Goal: Task Accomplishment & Management: Manage account settings

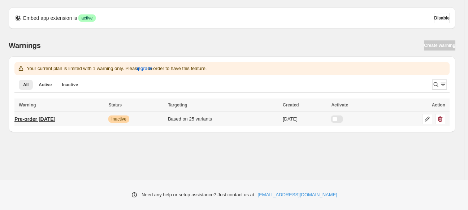
click at [46, 122] on p "Pre-order [DATE]" at bounding box center [34, 119] width 41 height 7
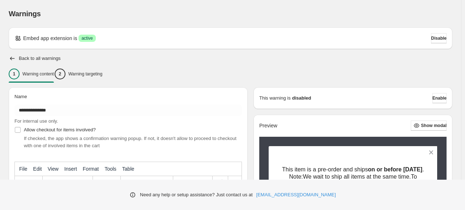
type input "**********"
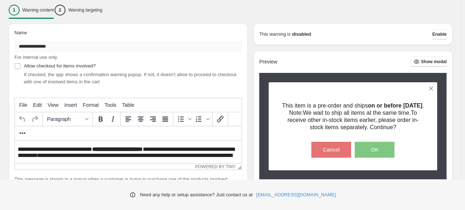
scroll to position [72, 0]
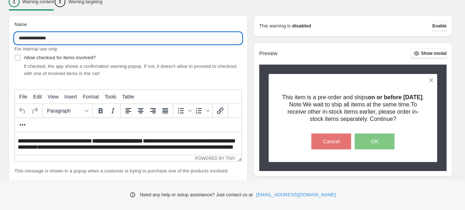
click at [69, 38] on input "**********" at bounding box center [127, 39] width 227 height 12
type input "**********"
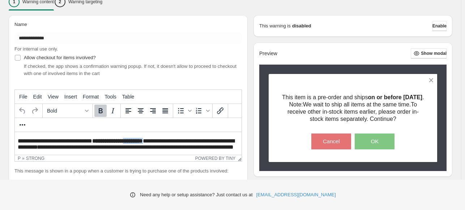
drag, startPoint x: 167, startPoint y: 142, endPoint x: 142, endPoint y: 141, distance: 24.9
click at [142, 141] on p "**********" at bounding box center [128, 144] width 221 height 12
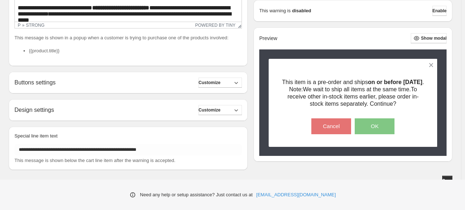
scroll to position [212, 0]
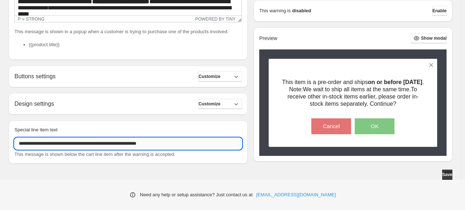
drag, startPoint x: 155, startPoint y: 144, endPoint x: 136, endPoint y: 145, distance: 18.8
click at [135, 145] on input "**********" at bounding box center [127, 144] width 227 height 12
type input "**********"
click at [449, 174] on span "Save" at bounding box center [447, 175] width 10 height 6
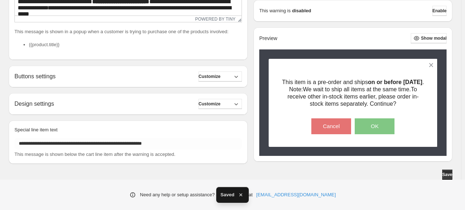
scroll to position [31, 0]
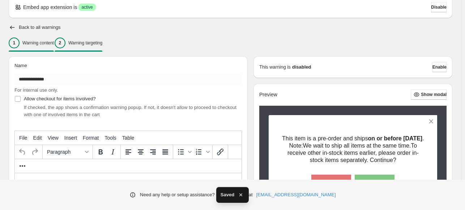
click at [94, 42] on p "Warning targeting" at bounding box center [85, 43] width 34 height 6
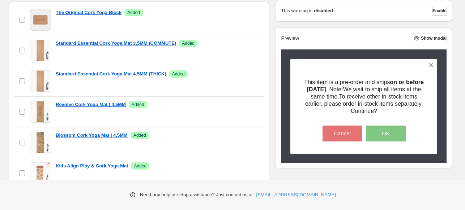
scroll to position [0, 0]
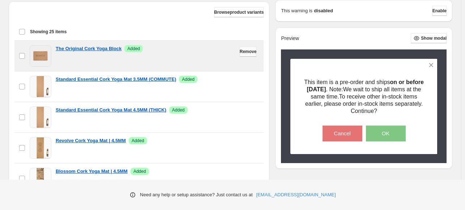
click at [240, 53] on span "Remove" at bounding box center [248, 52] width 17 height 6
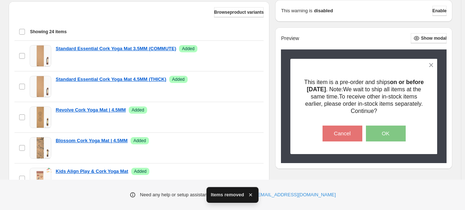
click at [240, 53] on span "Remove" at bounding box center [248, 52] width 17 height 6
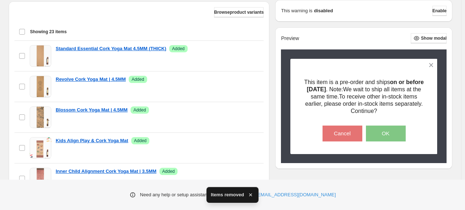
click at [240, 53] on span "Remove" at bounding box center [248, 52] width 17 height 6
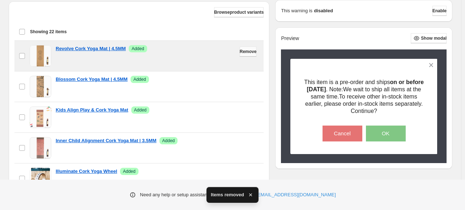
click at [240, 53] on span "Remove" at bounding box center [248, 52] width 17 height 6
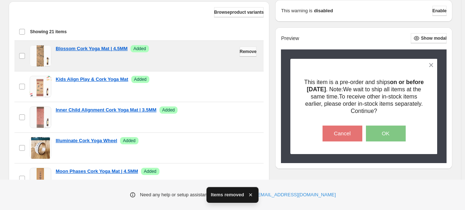
click at [240, 53] on span "Remove" at bounding box center [248, 52] width 17 height 6
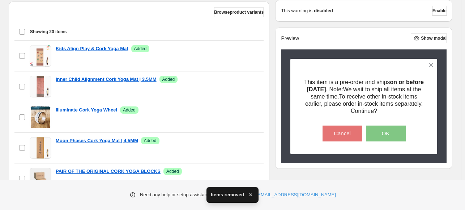
click at [240, 53] on span "Remove" at bounding box center [248, 52] width 17 height 6
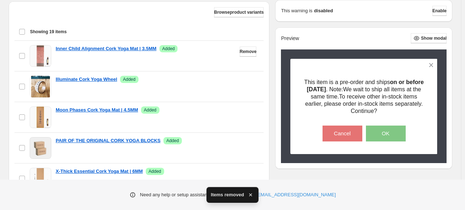
click at [240, 53] on span "Remove" at bounding box center [248, 52] width 17 height 6
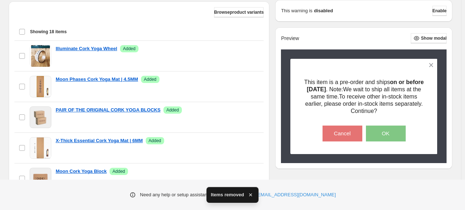
click at [240, 53] on span "Remove" at bounding box center [248, 52] width 17 height 6
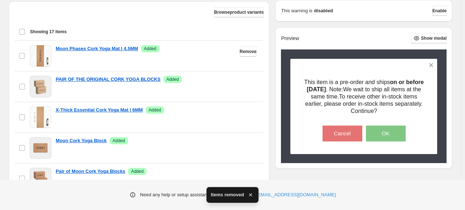
click at [240, 53] on span "Remove" at bounding box center [248, 52] width 17 height 6
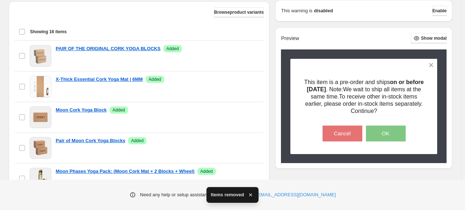
click at [240, 53] on span "Remove" at bounding box center [248, 52] width 17 height 6
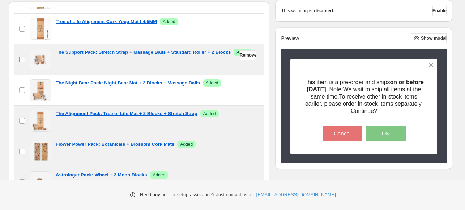
scroll to position [181, 0]
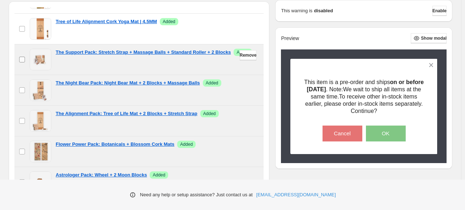
click at [22, 62] on label "checkbox" at bounding box center [21, 59] width 15 height 30
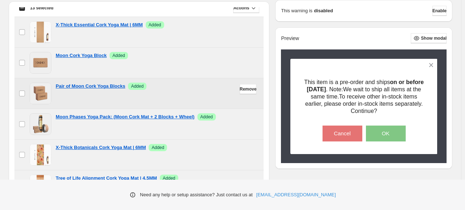
scroll to position [0, 0]
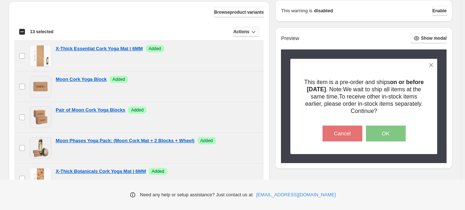
click at [247, 31] on button "Actions" at bounding box center [246, 32] width 26 height 10
click at [248, 48] on span "Remove" at bounding box center [243, 46] width 17 height 5
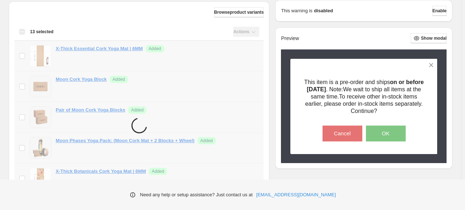
scroll to position [263, 0]
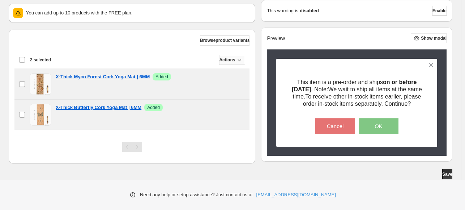
click at [236, 59] on icon "button" at bounding box center [239, 59] width 7 height 7
click at [235, 79] on span "Remove" at bounding box center [230, 81] width 17 height 5
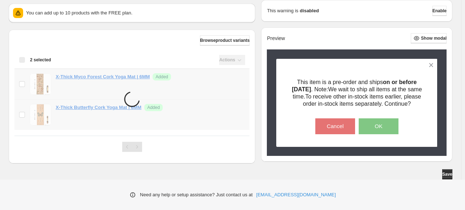
scroll to position [190, 0]
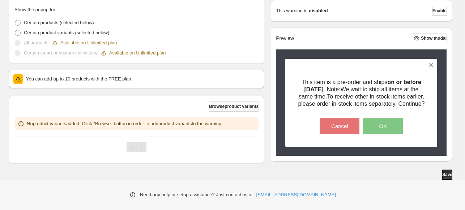
click at [226, 105] on span "Browse product variants" at bounding box center [233, 107] width 49 height 6
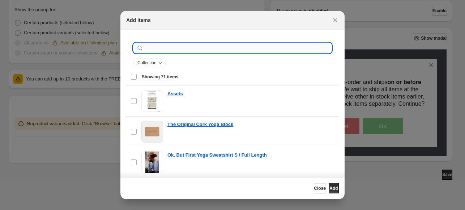
click at [178, 51] on input ":r1a:" at bounding box center [238, 48] width 186 height 10
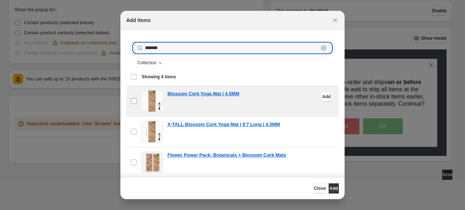
type input "*******"
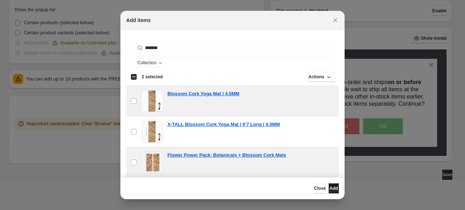
click at [331, 187] on span "Add" at bounding box center [333, 189] width 8 height 6
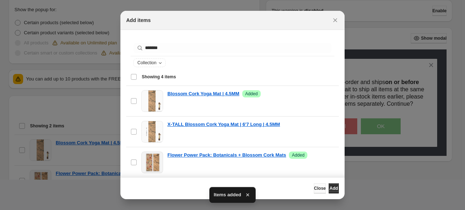
click at [314, 190] on span "Close" at bounding box center [320, 189] width 12 height 6
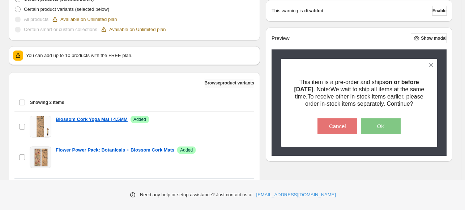
scroll to position [226, 0]
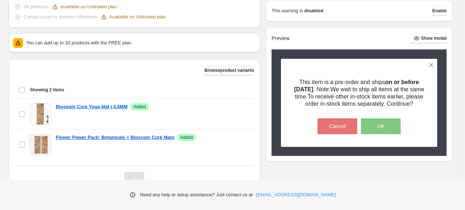
click at [224, 68] on span "Browse product variants" at bounding box center [228, 71] width 49 height 6
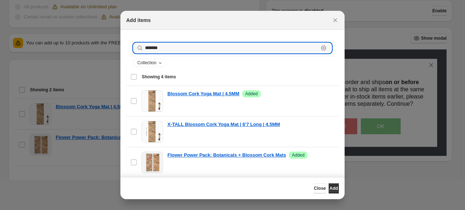
drag, startPoint x: 165, startPoint y: 49, endPoint x: 127, endPoint y: 44, distance: 38.0
click at [127, 44] on div "******* Clear Collection" at bounding box center [232, 55] width 212 height 38
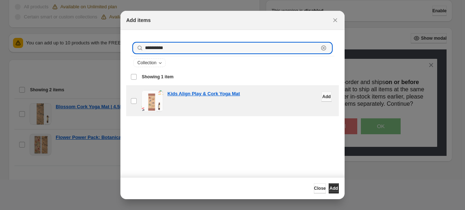
type input "**********"
click at [322, 99] on span "Add" at bounding box center [326, 97] width 8 height 6
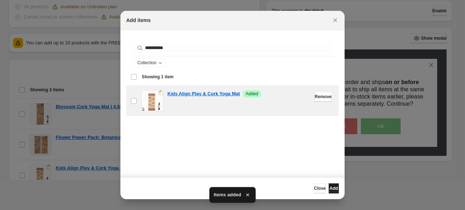
click at [329, 186] on span "Add" at bounding box center [333, 189] width 8 height 6
click at [337, 20] on icon "Close" at bounding box center [334, 20] width 7 height 7
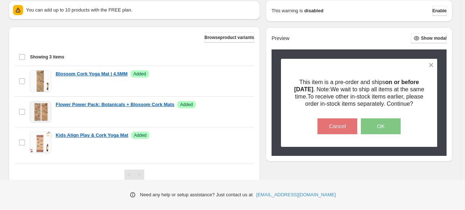
scroll to position [286, 0]
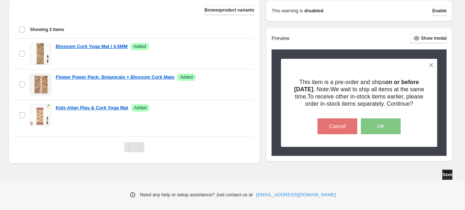
click at [447, 174] on span "Save" at bounding box center [447, 175] width 10 height 6
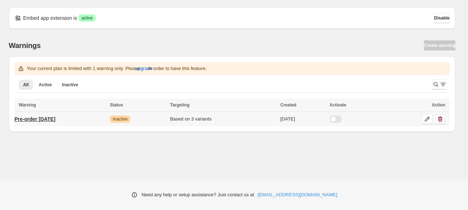
click at [33, 117] on p "Pre-order [DATE]" at bounding box center [34, 119] width 41 height 7
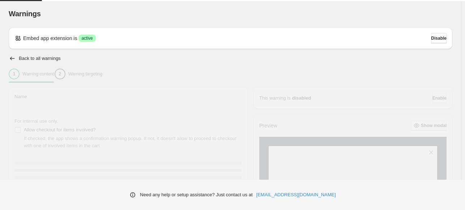
type input "**********"
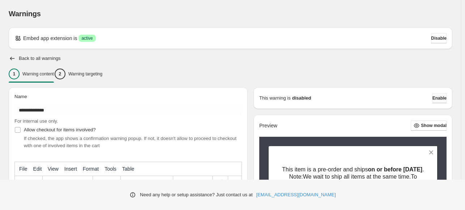
click at [436, 99] on span "Enable" at bounding box center [439, 98] width 14 height 6
click at [439, 98] on span "Enable" at bounding box center [439, 98] width 14 height 6
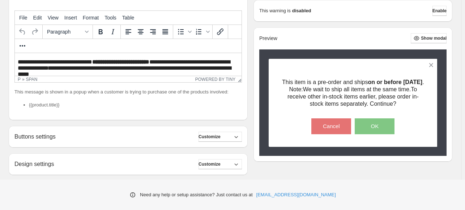
scroll to position [31, 0]
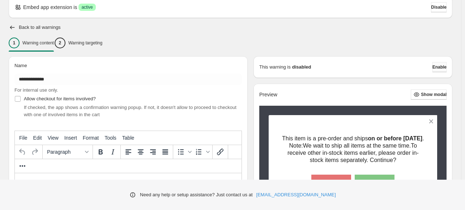
click at [440, 68] on span "Enable" at bounding box center [439, 67] width 14 height 6
click at [97, 38] on div "2 Warning targeting" at bounding box center [79, 43] width 48 height 11
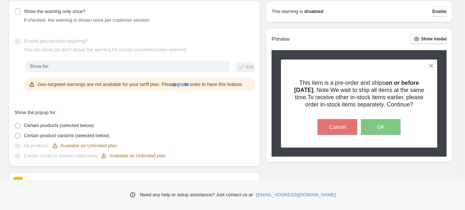
scroll to position [69, 0]
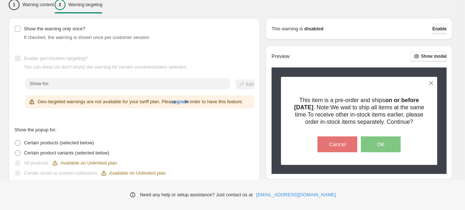
click at [444, 31] on span "Enable" at bounding box center [439, 29] width 14 height 6
click at [441, 27] on span "Enable" at bounding box center [439, 29] width 14 height 6
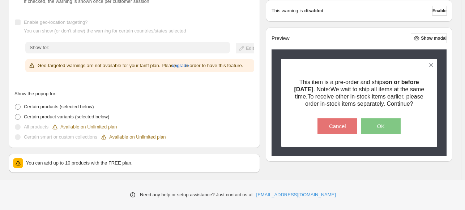
scroll to position [0, 0]
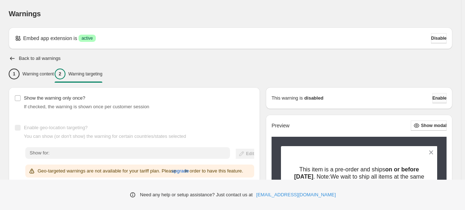
click at [441, 98] on span "Enable" at bounding box center [439, 98] width 14 height 6
click at [434, 96] on span "Enable" at bounding box center [439, 98] width 14 height 6
click at [439, 98] on span "Enable" at bounding box center [439, 98] width 14 height 6
click at [436, 97] on span "Enable" at bounding box center [439, 98] width 14 height 6
click at [436, 100] on span "Enable" at bounding box center [439, 98] width 14 height 6
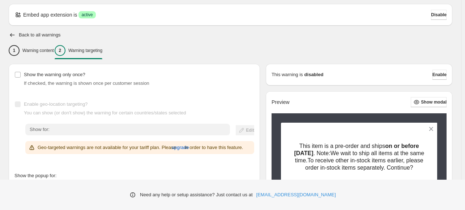
scroll to position [36, 0]
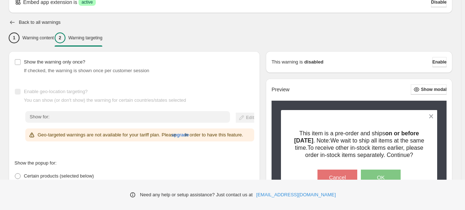
click at [10, 24] on icon "button" at bounding box center [12, 22] width 7 height 7
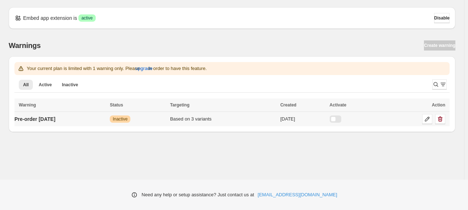
click at [341, 118] on div at bounding box center [336, 119] width 12 height 7
click at [41, 116] on p "Pre-order [DATE]" at bounding box center [34, 119] width 41 height 7
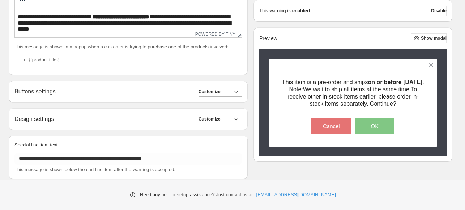
scroll to position [212, 0]
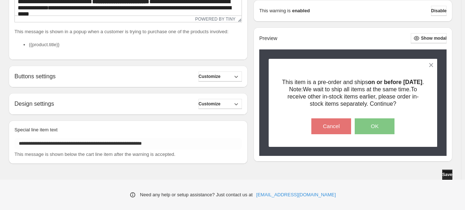
click at [449, 174] on span "Save" at bounding box center [447, 175] width 10 height 6
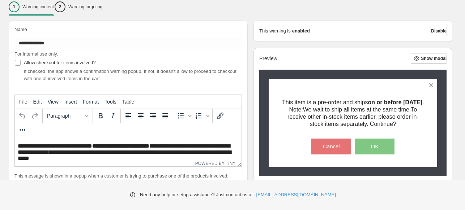
scroll to position [31, 0]
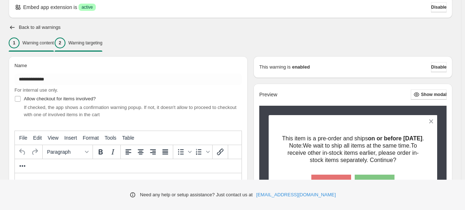
click at [102, 45] on p "Warning targeting" at bounding box center [85, 43] width 34 height 6
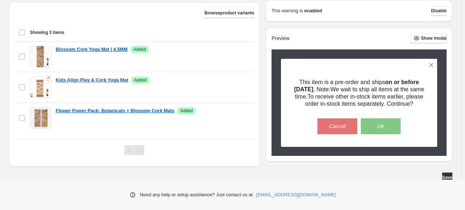
scroll to position [286, 0]
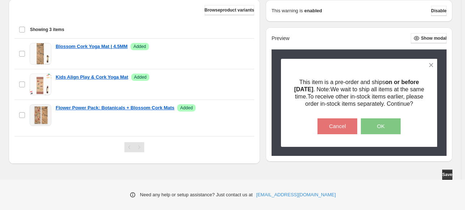
click at [435, 38] on div "Preview Show modal This item is a pre-order and ships on or before [DATE] . Not…" at bounding box center [358, 94] width 175 height 123
click at [434, 35] on span "Show modal" at bounding box center [434, 38] width 26 height 6
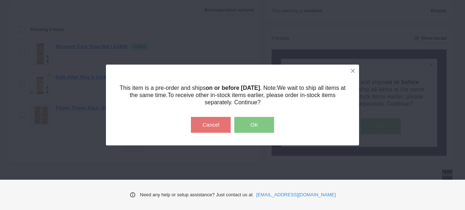
click at [378, 34] on div "This item is a pre-order and ships on or before [DATE] . Note: We wait to ship …" at bounding box center [232, 105] width 465 height 210
click at [350, 71] on button at bounding box center [352, 71] width 13 height 13
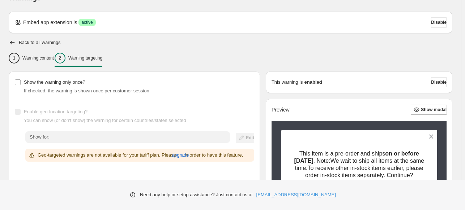
scroll to position [0, 0]
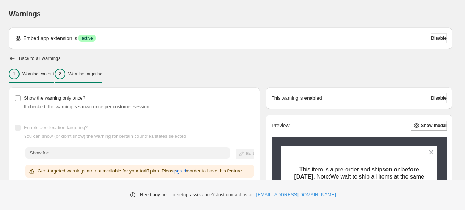
click at [39, 71] on p "Warning content" at bounding box center [37, 74] width 31 height 6
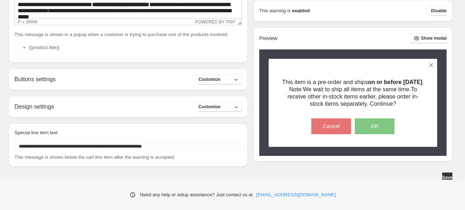
scroll to position [212, 0]
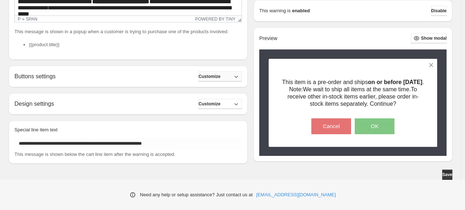
click at [232, 76] on button "Customize" at bounding box center [219, 77] width 43 height 10
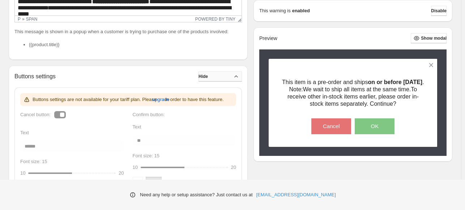
click at [231, 76] on button "Hide" at bounding box center [219, 77] width 43 height 10
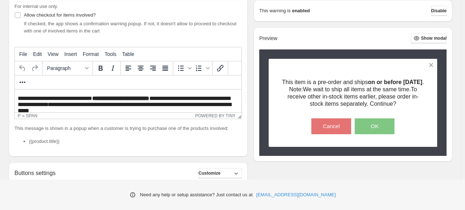
scroll to position [0, 0]
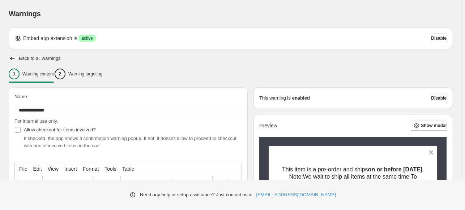
click at [25, 59] on h2 "Back to all warnings" at bounding box center [40, 59] width 42 height 6
click at [14, 58] on icon "button" at bounding box center [12, 58] width 7 height 7
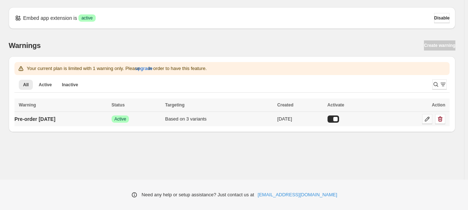
click at [427, 119] on icon at bounding box center [427, 119] width 7 height 7
